Goal: Task Accomplishment & Management: Manage account settings

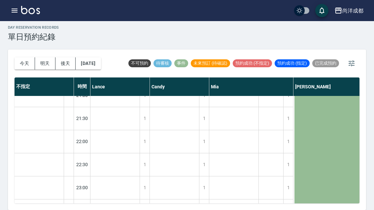
scroll to position [521, 0]
click at [16, 57] on button "今天" at bounding box center [25, 63] width 20 height 12
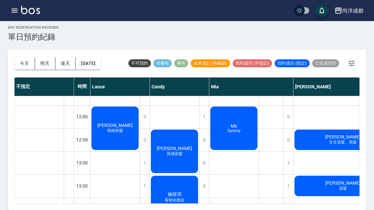
scroll to position [83, 0]
click at [173, 129] on div "葉于婕 質感染髮" at bounding box center [174, 152] width 49 height 46
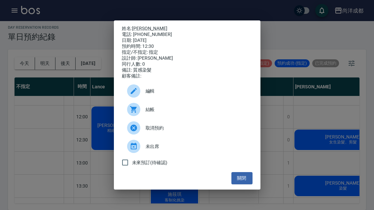
click at [241, 181] on button "關閉" at bounding box center [242, 178] width 21 height 12
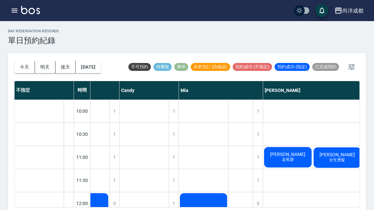
scroll to position [0, 30]
click at [297, 155] on div "蘇素芬 染剪護" at bounding box center [288, 157] width 50 height 22
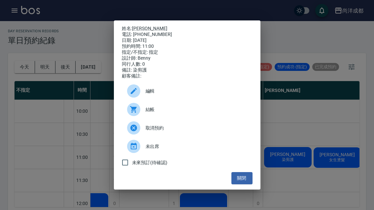
click at [145, 26] on link "[PERSON_NAME]" at bounding box center [149, 28] width 35 height 5
click at [246, 184] on button "關閉" at bounding box center [242, 178] width 21 height 12
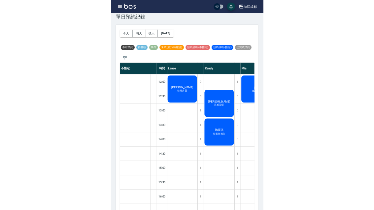
scroll to position [2, 0]
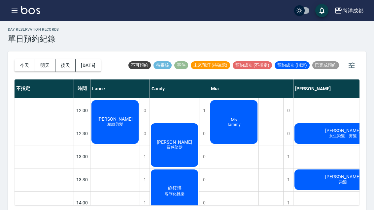
click at [24, 67] on button "今天" at bounding box center [25, 65] width 20 height 12
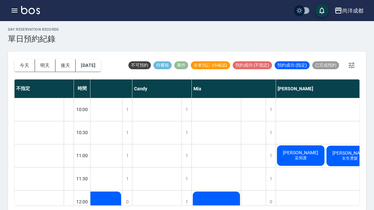
scroll to position [0, 18]
click at [307, 153] on span "[PERSON_NAME]" at bounding box center [300, 152] width 38 height 5
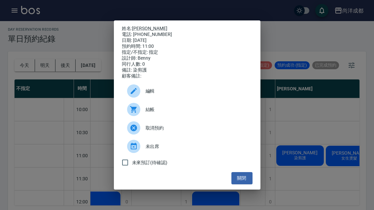
click at [136, 31] on link "[PERSON_NAME]" at bounding box center [149, 28] width 35 height 5
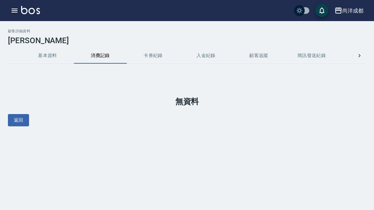
click at [95, 115] on div "返回" at bounding box center [187, 120] width 358 height 12
click at [47, 60] on button "基本資料" at bounding box center [47, 56] width 53 height 16
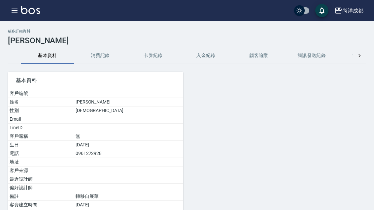
click at [256, 4] on div "尚洋成都 登出" at bounding box center [187, 10] width 374 height 21
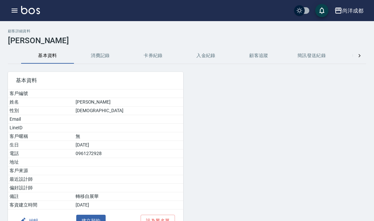
click at [102, 56] on button "消費記錄" at bounding box center [100, 56] width 53 height 16
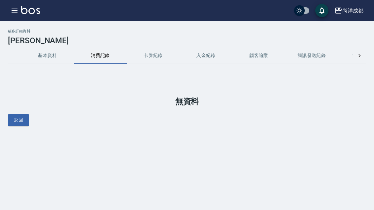
click at [47, 56] on button "基本資料" at bounding box center [47, 56] width 53 height 16
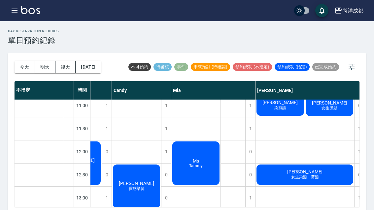
scroll to position [55, 39]
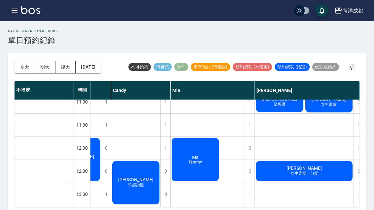
click at [298, 170] on span "[PERSON_NAME]" at bounding box center [304, 168] width 38 height 5
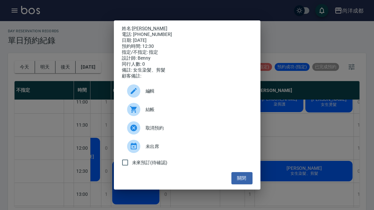
click at [243, 179] on button "關閉" at bounding box center [242, 178] width 21 height 12
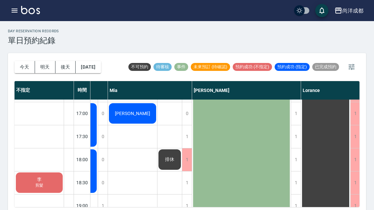
scroll to position [318, 101]
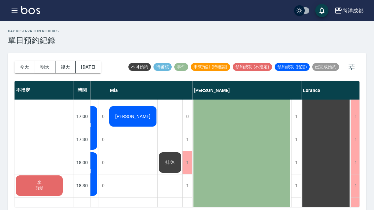
click at [21, 68] on button "今天" at bounding box center [25, 67] width 20 height 12
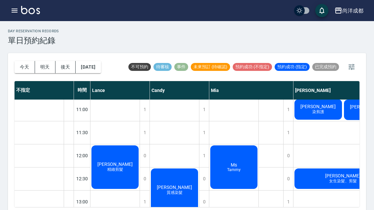
scroll to position [49, 0]
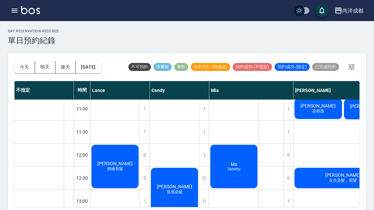
click at [115, 172] on span "精緻剪髮" at bounding box center [115, 169] width 18 height 6
